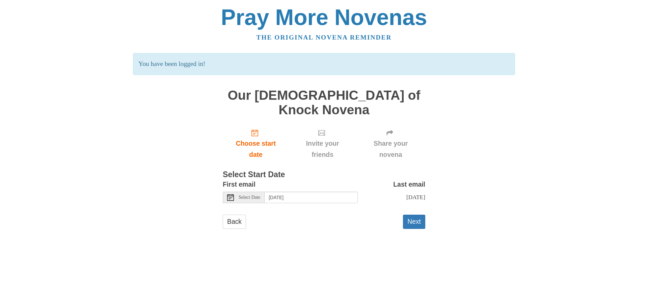
click at [231, 194] on icon at bounding box center [230, 197] width 7 height 7
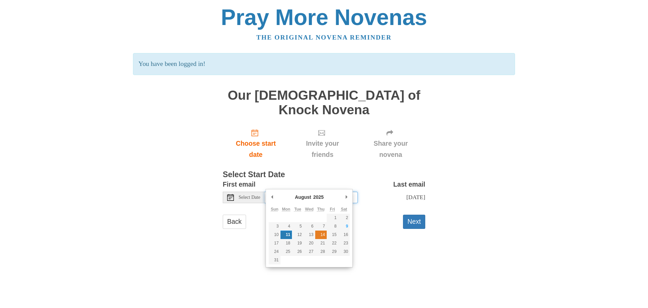
type input "Thursday, August 14th"
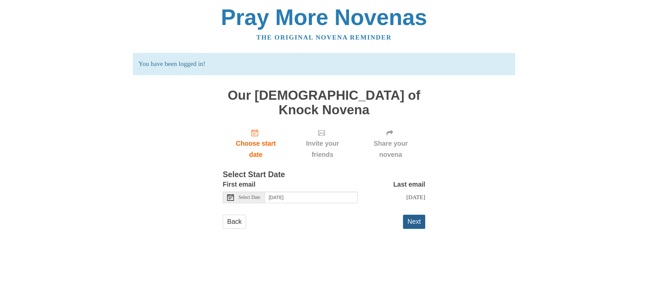
click at [413, 214] on button "Next" at bounding box center [414, 221] width 22 height 14
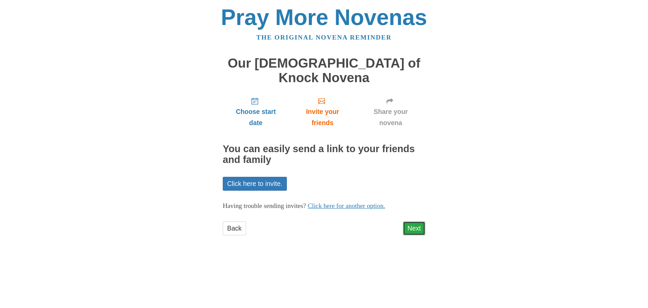
click at [412, 221] on link "Next" at bounding box center [414, 228] width 22 height 14
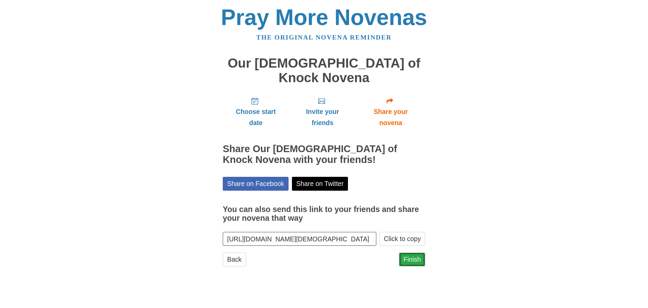
click at [408, 252] on link "Finish" at bounding box center [412, 259] width 26 height 14
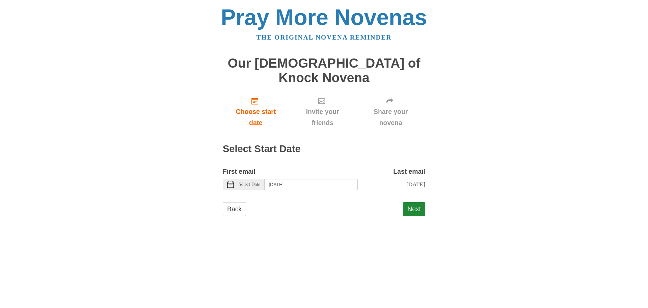
click at [251, 182] on span "Select Date" at bounding box center [250, 184] width 22 height 5
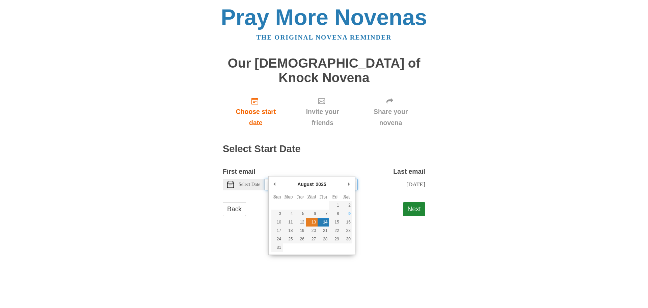
type input "Wednesday, August 13th"
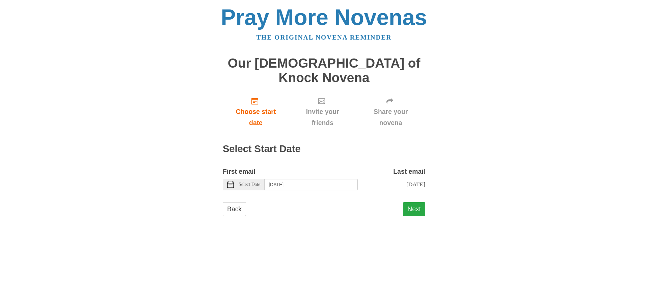
click at [416, 202] on button "Next" at bounding box center [414, 209] width 22 height 14
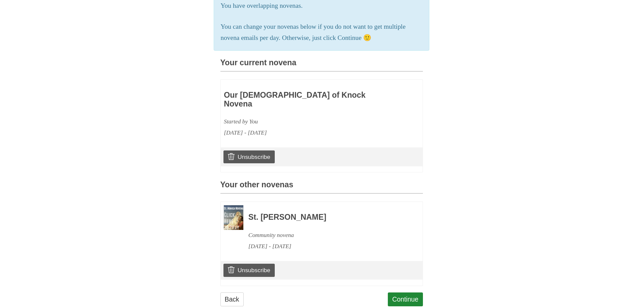
scroll to position [151, 0]
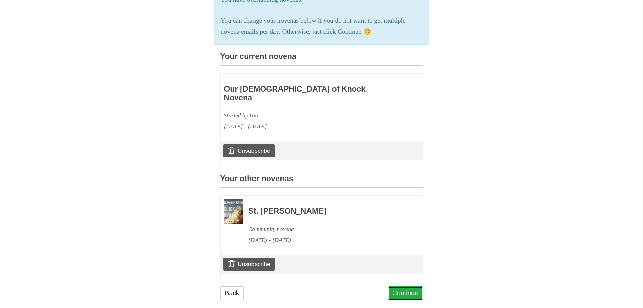
click at [413, 286] on link "Continue" at bounding box center [405, 293] width 35 height 14
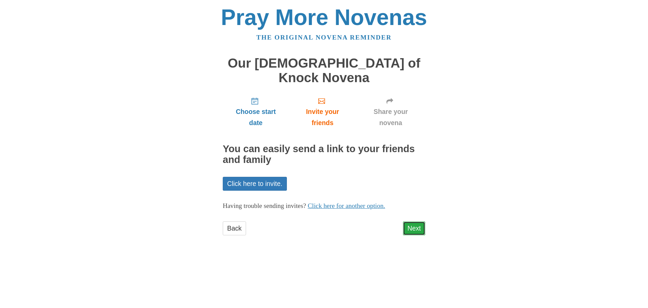
click at [417, 221] on link "Next" at bounding box center [414, 228] width 22 height 14
